Goal: Obtain resource: Obtain resource

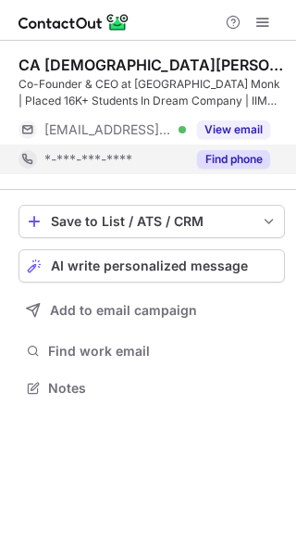
scroll to position [375, 296]
click at [226, 157] on button "Find phone" at bounding box center [233, 159] width 73 height 19
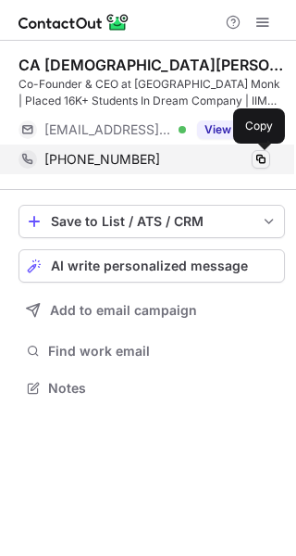
click at [260, 161] on span at bounding box center [261, 159] width 15 height 15
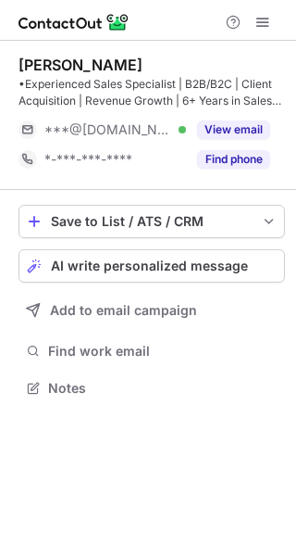
scroll to position [375, 296]
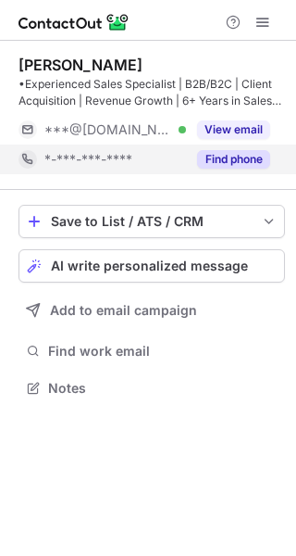
click at [254, 156] on button "Find phone" at bounding box center [233, 159] width 73 height 19
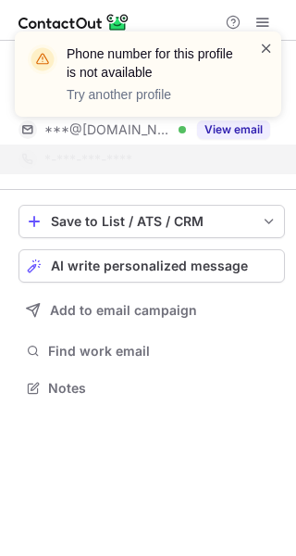
click at [269, 48] on span at bounding box center [266, 48] width 15 height 19
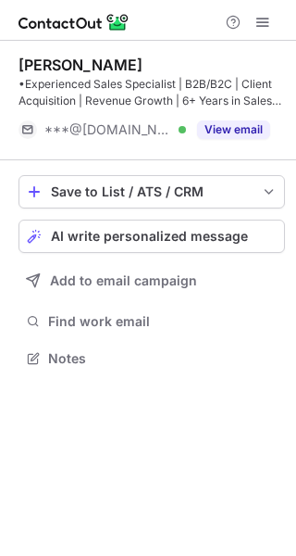
scroll to position [345, 296]
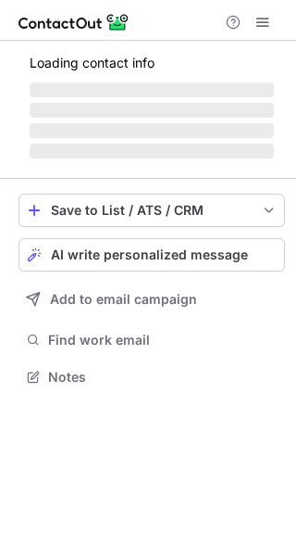
scroll to position [375, 296]
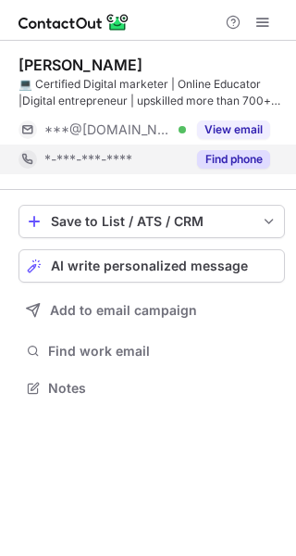
click at [238, 159] on button "Find phone" at bounding box center [233, 159] width 73 height 19
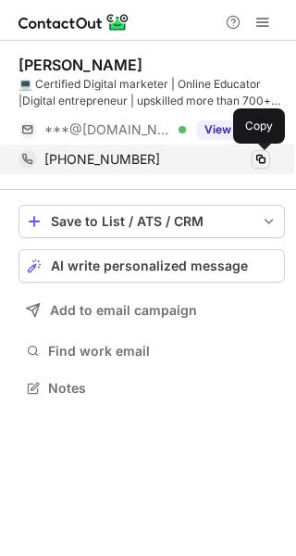
click at [264, 156] on span at bounding box center [261, 159] width 15 height 15
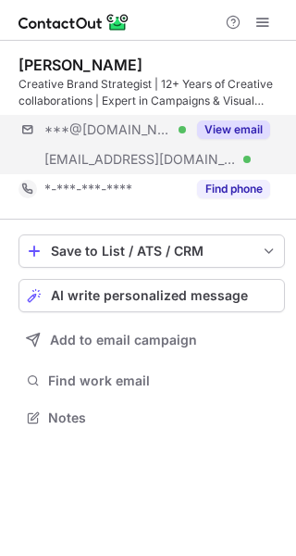
scroll to position [405, 296]
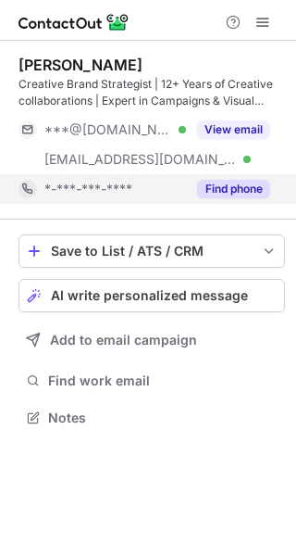
click at [241, 186] on button "Find phone" at bounding box center [233, 189] width 73 height 19
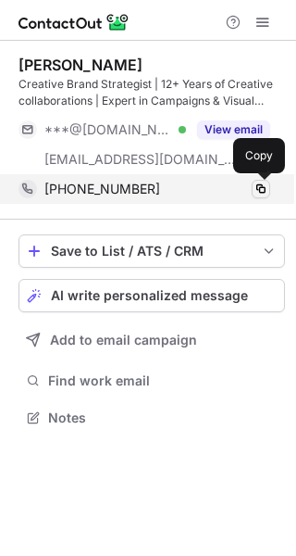
click at [259, 190] on span at bounding box center [261, 188] width 15 height 15
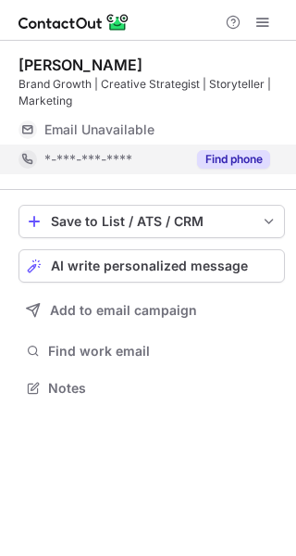
scroll to position [375, 296]
click at [251, 156] on button "Find phone" at bounding box center [233, 159] width 73 height 19
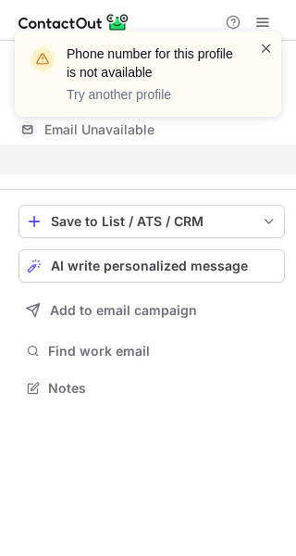
click at [268, 48] on span at bounding box center [266, 48] width 15 height 19
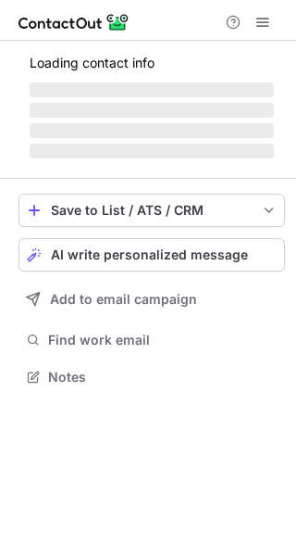
scroll to position [375, 296]
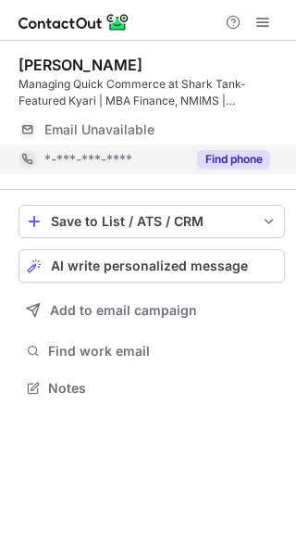
click at [244, 152] on button "Find phone" at bounding box center [233, 159] width 73 height 19
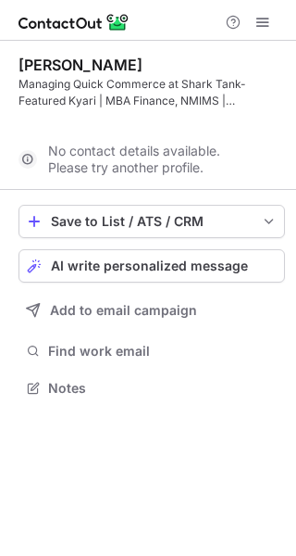
scroll to position [345, 296]
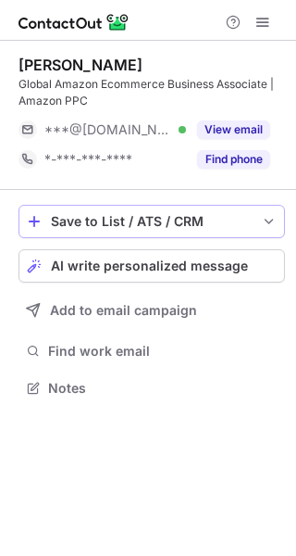
scroll to position [375, 296]
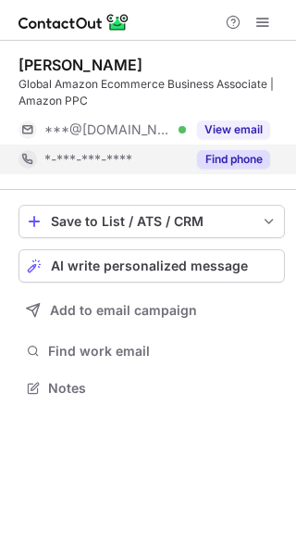
click at [224, 165] on button "Find phone" at bounding box center [233, 159] width 73 height 19
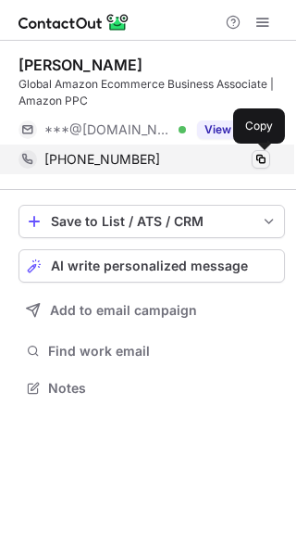
click at [265, 160] on span at bounding box center [261, 159] width 15 height 15
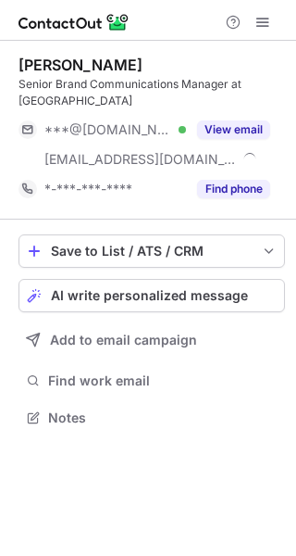
scroll to position [405, 296]
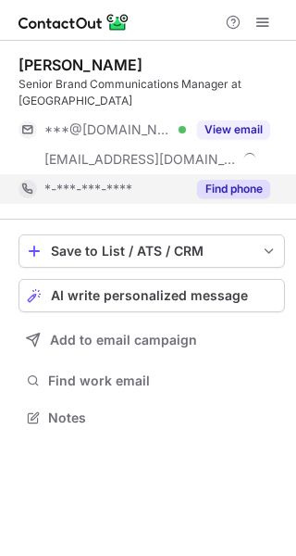
click at [243, 185] on button "Find phone" at bounding box center [233, 189] width 73 height 19
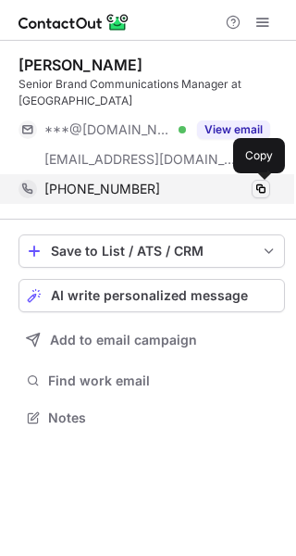
click at [264, 188] on span at bounding box center [261, 188] width 15 height 15
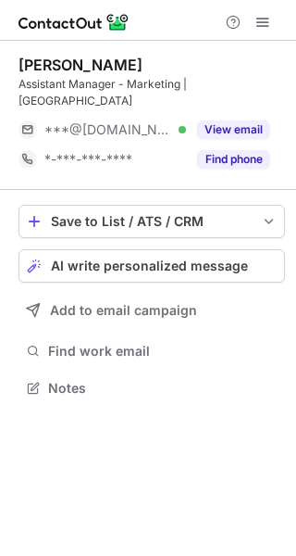
scroll to position [358, 296]
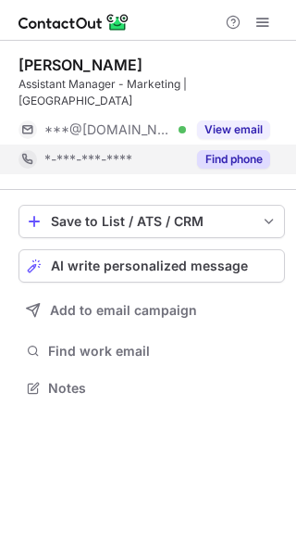
click at [240, 150] on button "Find phone" at bounding box center [233, 159] width 73 height 19
